Goal: Information Seeking & Learning: Check status

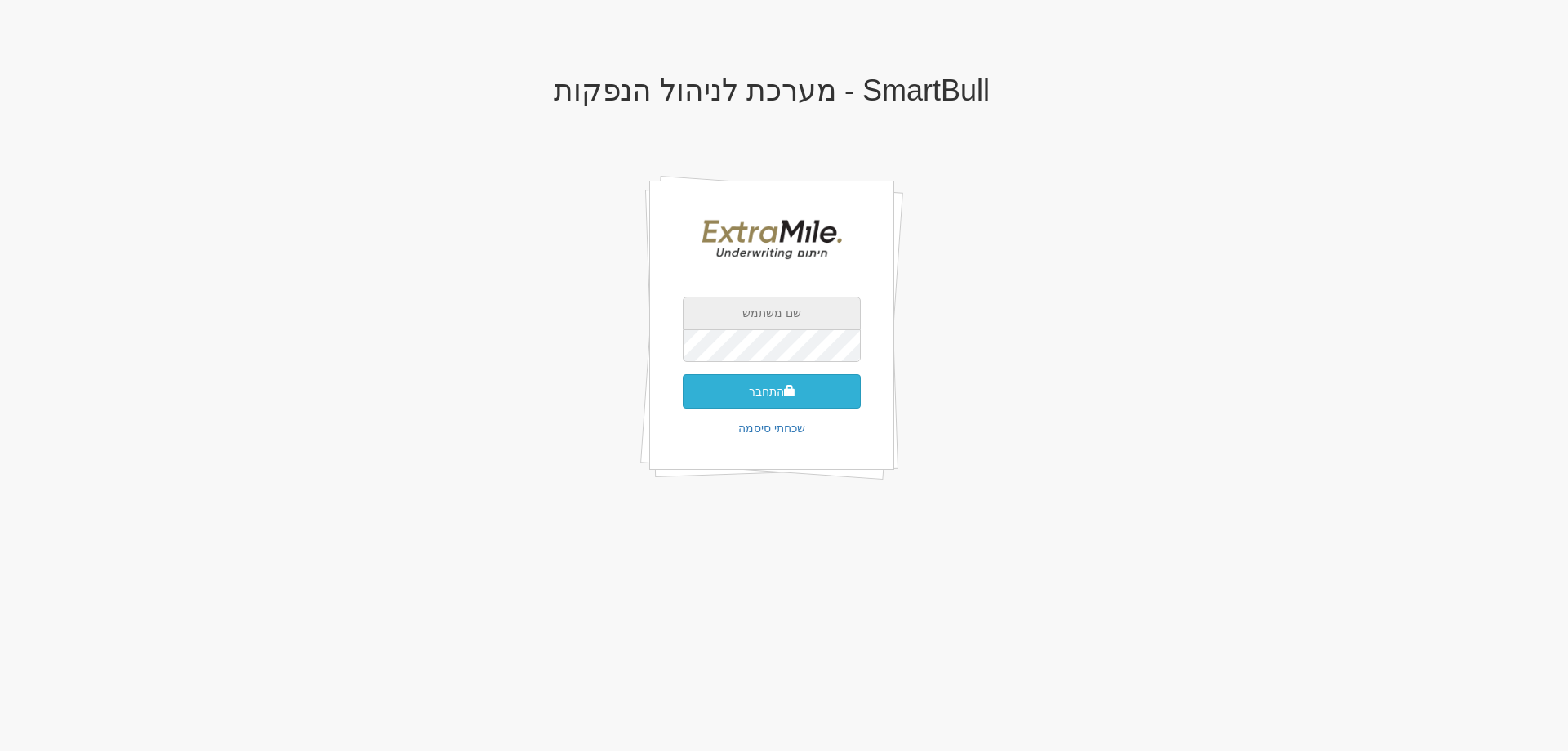
type input "gilad@extramile-ur.co.il"
click at [776, 395] on button "התחבר" at bounding box center [772, 392] width 178 height 35
type input "028918"
click at [769, 408] on button "התחבר" at bounding box center [772, 416] width 178 height 35
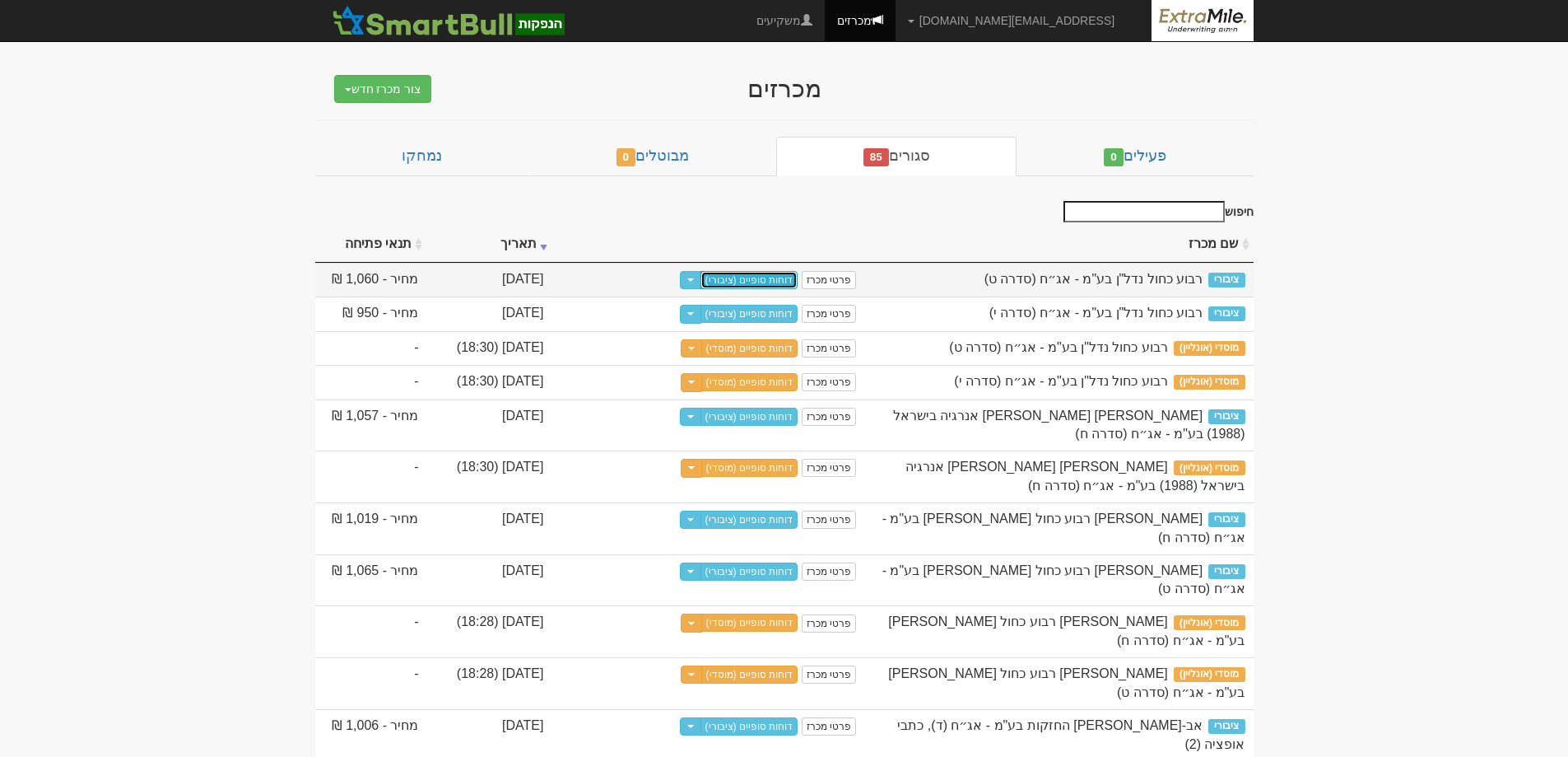
click at [781, 282] on link "דוחות סופיים (ציבורי)" at bounding box center [749, 279] width 98 height 18
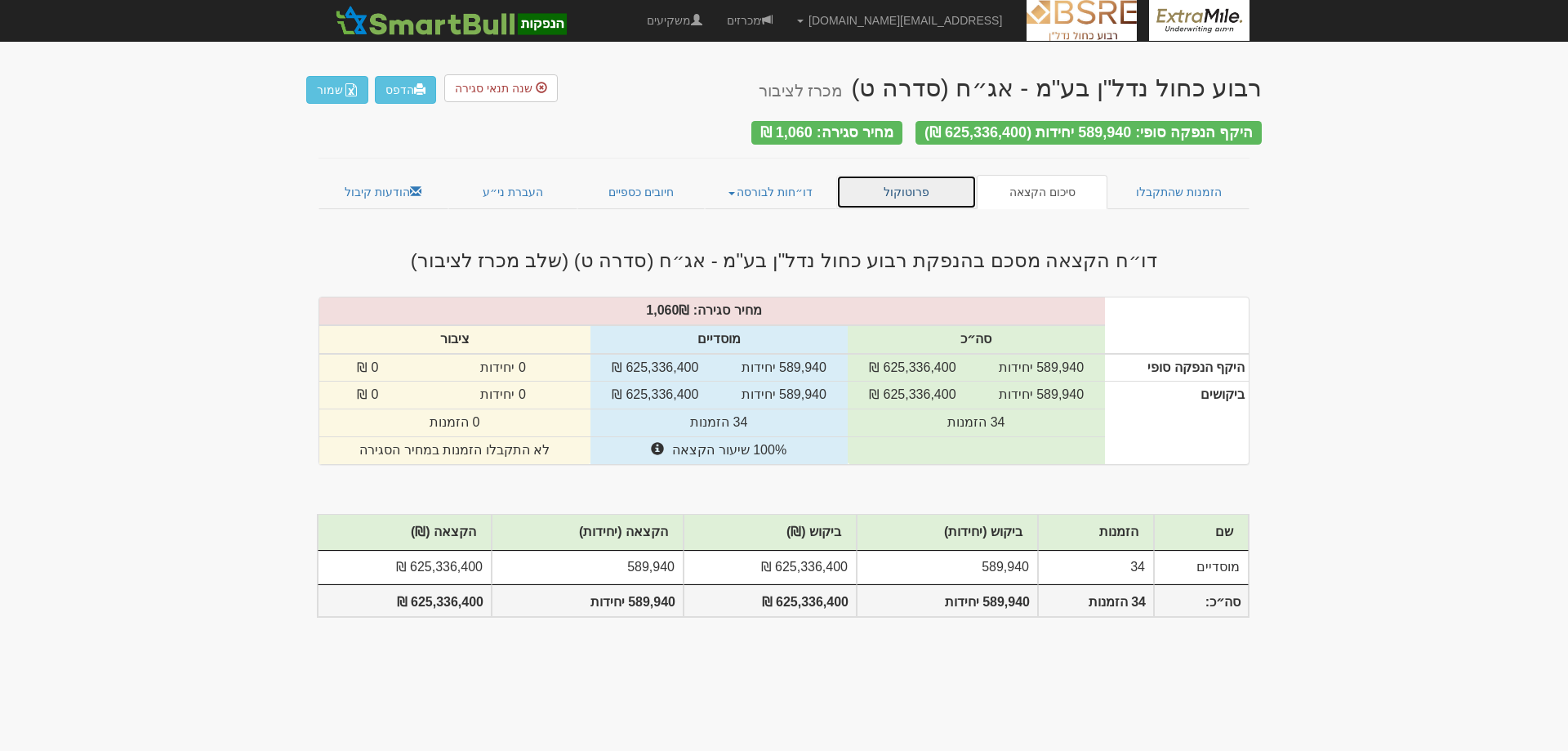
click at [905, 193] on link "פרוטוקול" at bounding box center [907, 192] width 140 height 35
click at [785, 17] on link "מכרזים" at bounding box center [749, 20] width 70 height 41
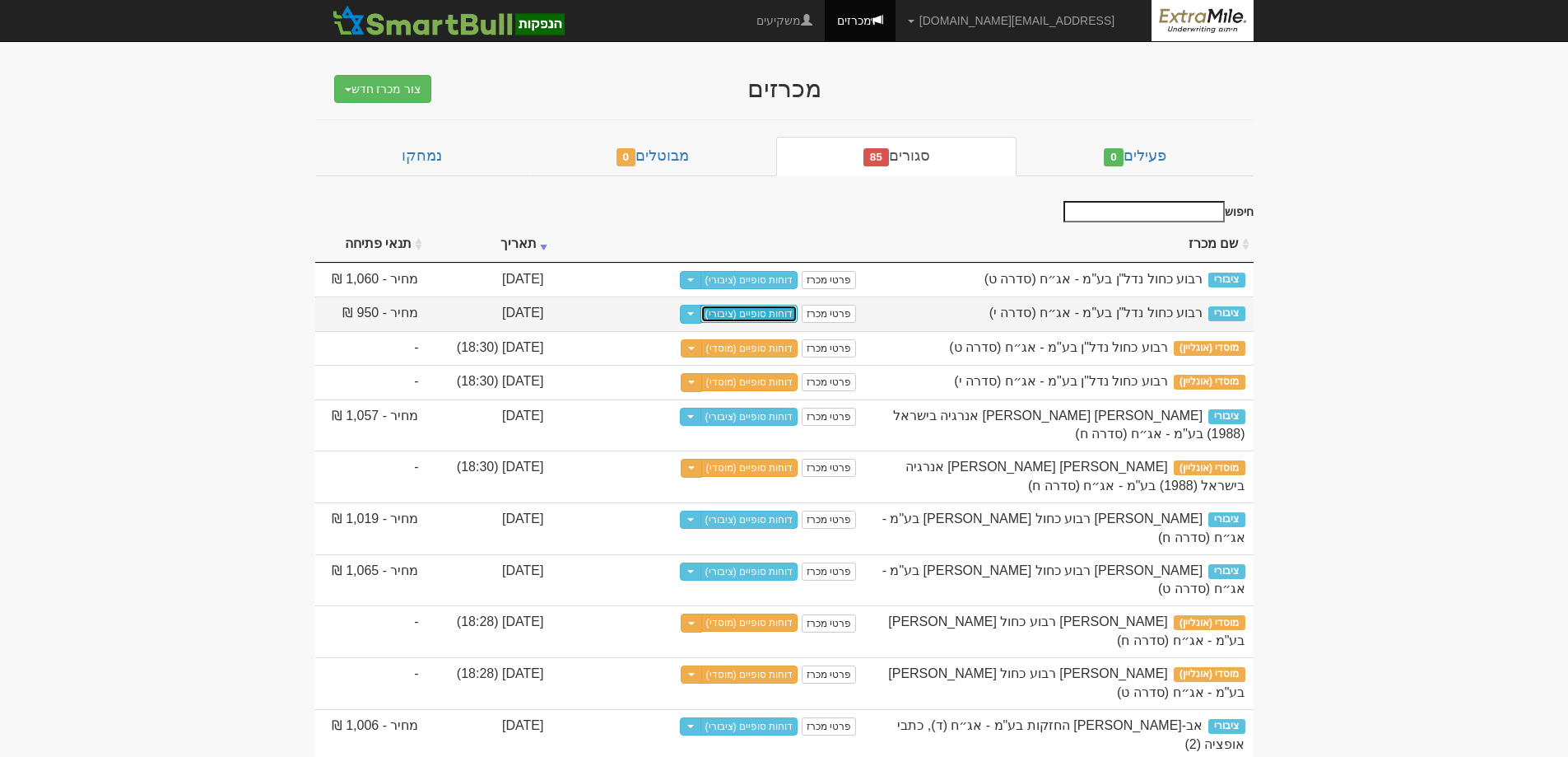
click at [764, 316] on link "דוחות סופיים (ציבורי)" at bounding box center [749, 313] width 98 height 18
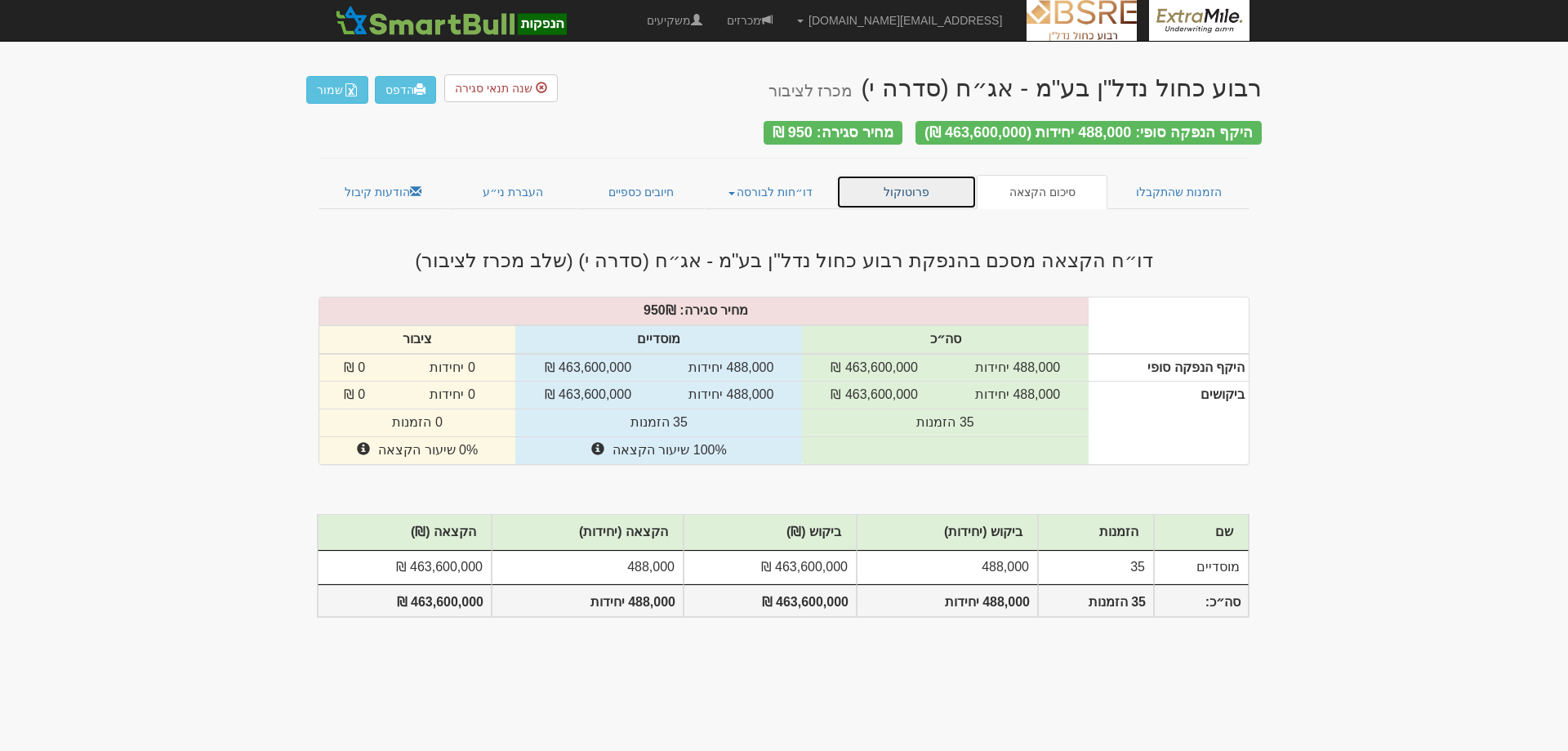
click at [904, 185] on link "פרוטוקול" at bounding box center [907, 192] width 140 height 35
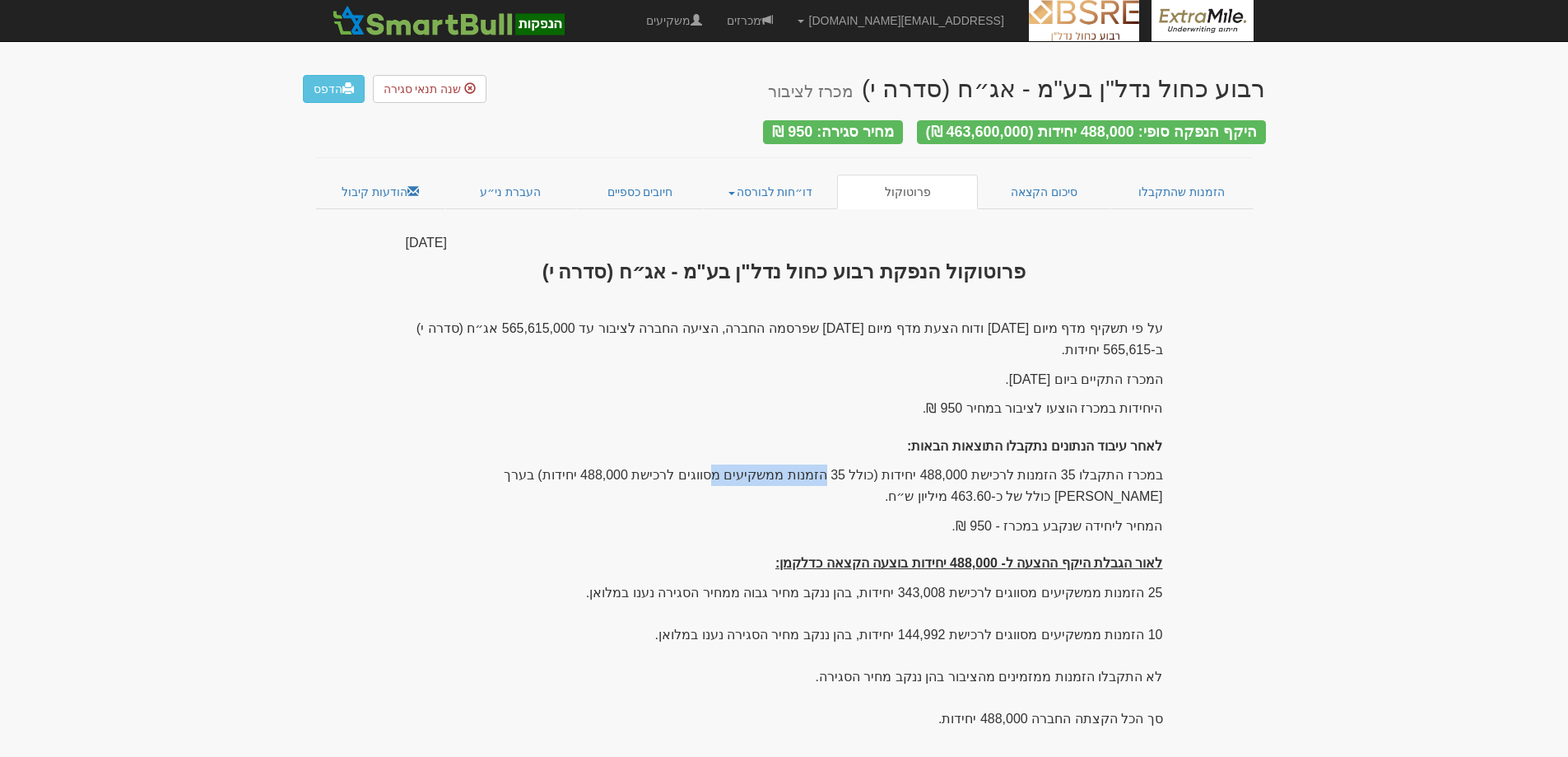
drag, startPoint x: 880, startPoint y: 469, endPoint x: 821, endPoint y: 469, distance: 59.0
click at [821, 469] on p "במכרז התקבלו 35 הזמנות לרכישת 488,000 יחידות (כולל 35 הזמנות ממשקיעים מסווגים ל…" at bounding box center [785, 485] width 758 height 42
click at [874, 325] on p "על פי תשקיף מדף מיום 28/2/2023 ודוח הצעת מדף מיום 3/9/2025 שפרסמה החברה, הציעה …" at bounding box center [785, 339] width 758 height 42
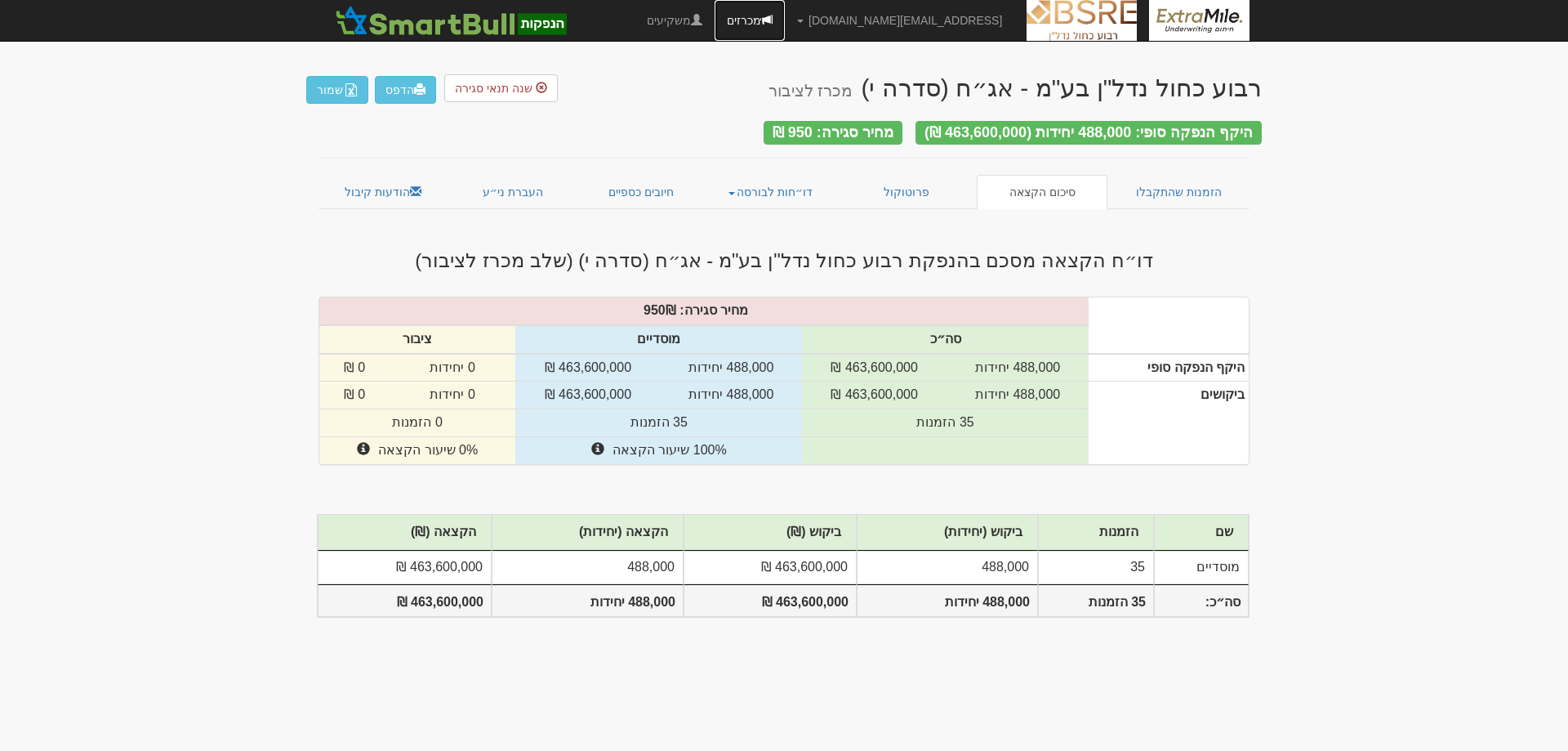
click at [785, 23] on link "מכרזים" at bounding box center [749, 20] width 70 height 41
